Goal: Task Accomplishment & Management: Manage account settings

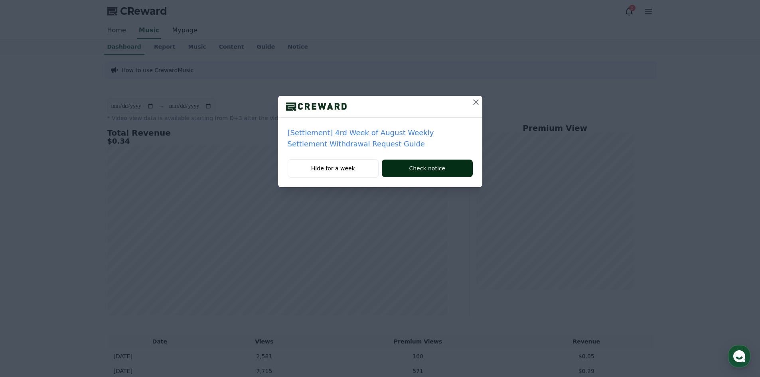
click at [402, 171] on button "Check notice" at bounding box center [427, 169] width 91 height 18
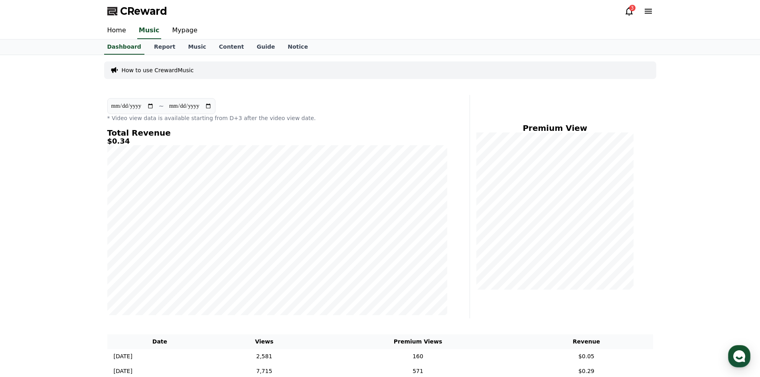
click at [633, 11] on icon at bounding box center [629, 11] width 10 height 10
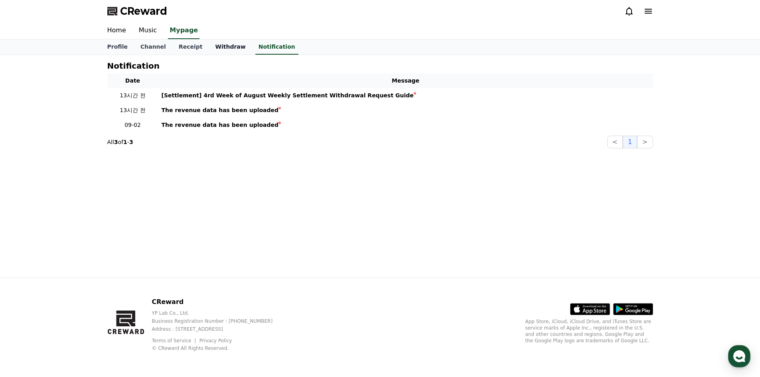
click at [223, 46] on link "Withdraw" at bounding box center [230, 46] width 43 height 15
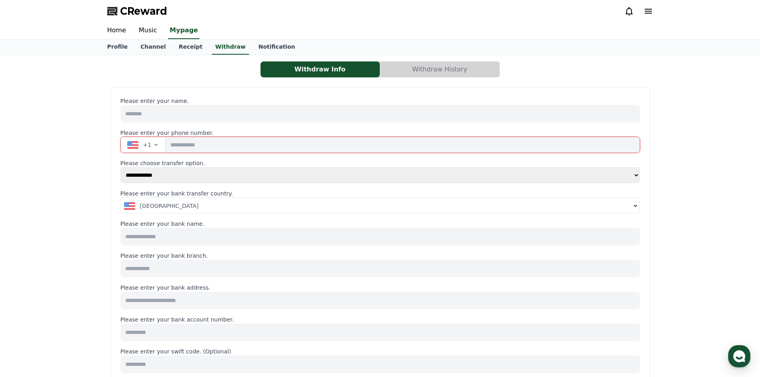
click at [437, 74] on button "Withdraw History" at bounding box center [439, 69] width 119 height 16
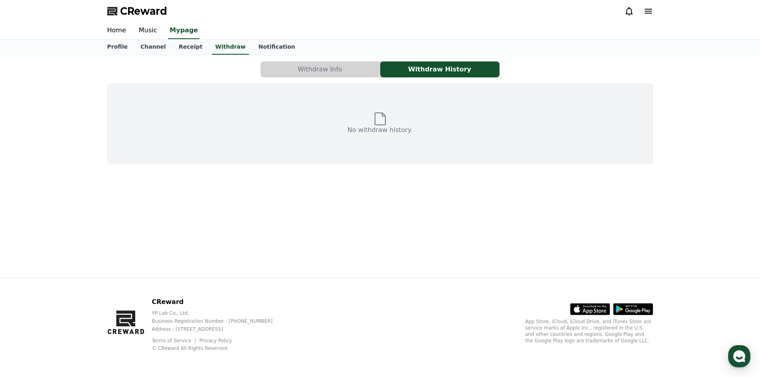
click at [329, 71] on button "Withdraw Info" at bounding box center [319, 69] width 119 height 16
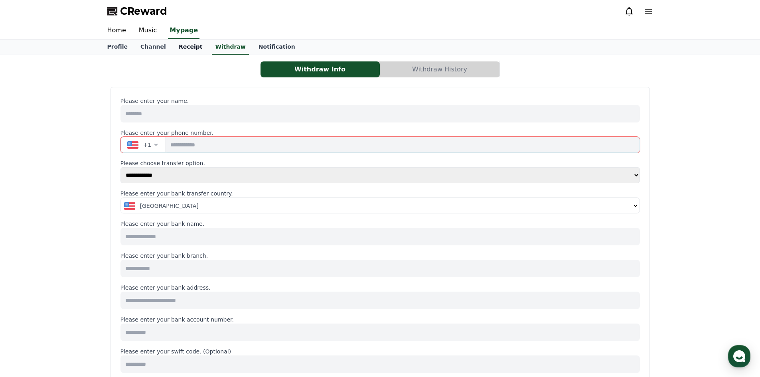
click at [173, 49] on link "Receipt" at bounding box center [190, 46] width 37 height 15
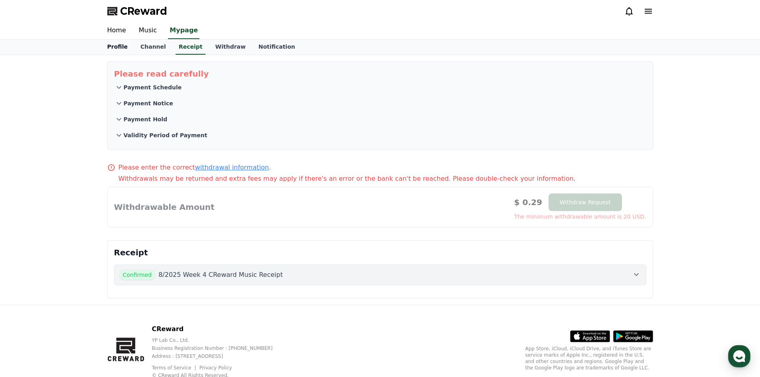
click at [108, 46] on link "Profile" at bounding box center [117, 46] width 33 height 15
select select "**********"
